Goal: Check status

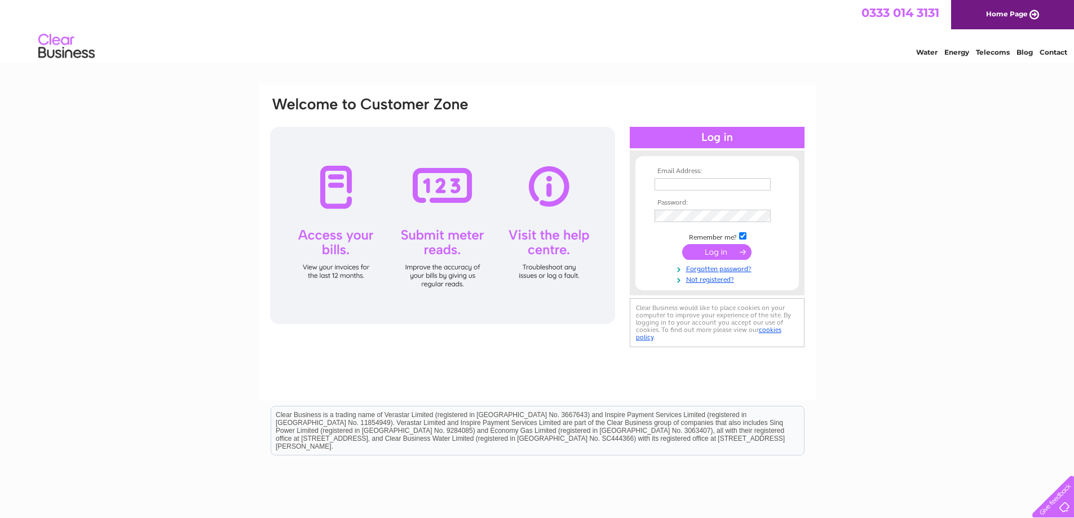
type input "[PERSON_NAME][EMAIL_ADDRESS][DOMAIN_NAME]"
click at [719, 253] on input "submit" at bounding box center [716, 252] width 69 height 16
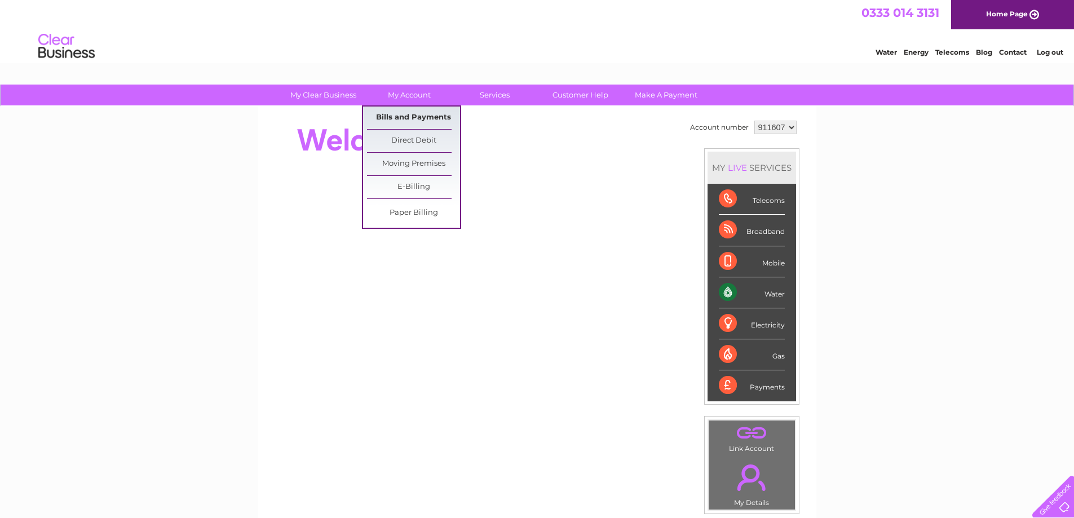
click at [406, 119] on link "Bills and Payments" at bounding box center [413, 118] width 93 height 23
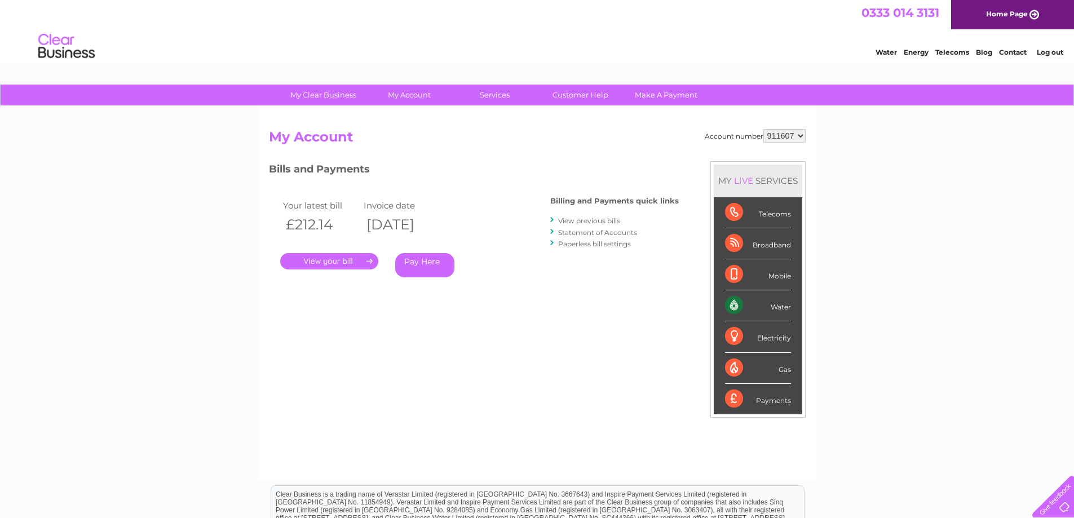
click at [335, 258] on link "." at bounding box center [329, 261] width 98 height 16
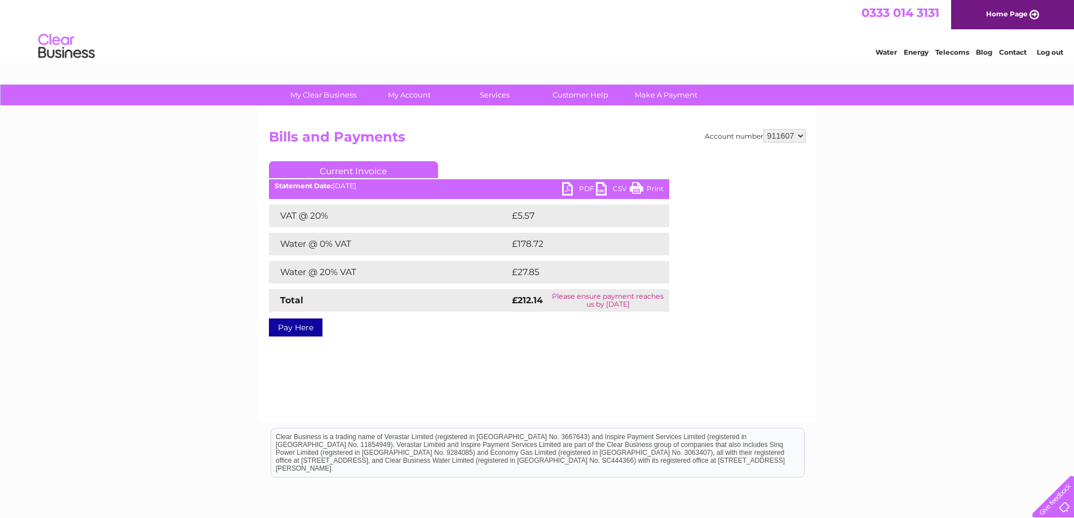
click at [582, 183] on link "PDF" at bounding box center [579, 190] width 34 height 16
